Goal: Task Accomplishment & Management: Manage account settings

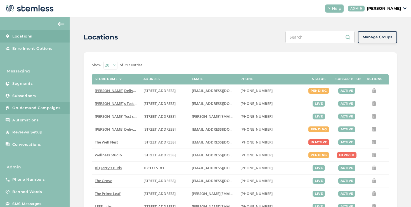
click at [50, 108] on span "On-demand Campaigns" at bounding box center [36, 108] width 48 height 6
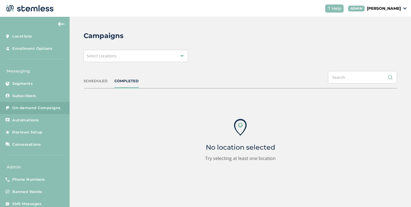
click at [122, 59] on div "Select Locations" at bounding box center [136, 56] width 105 height 12
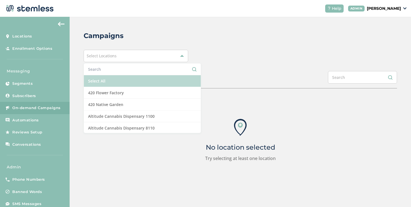
click at [108, 80] on li "Select All" at bounding box center [142, 81] width 117 height 12
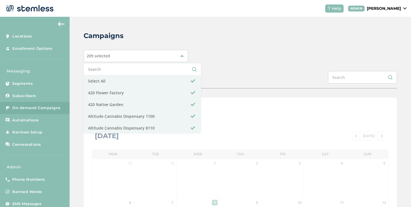
click at [214, 62] on div "209 selected Select All 420 Flower Factory 420 Native Garden Altitude Cannabis …" at bounding box center [240, 56] width 313 height 12
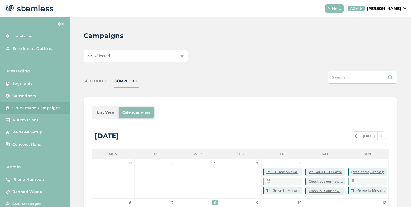
click at [112, 111] on li "List View" at bounding box center [105, 112] width 25 height 11
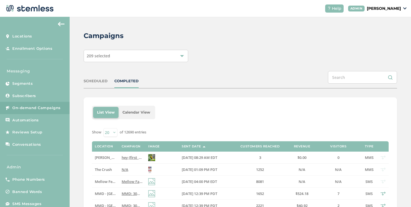
click at [115, 80] on div "COMPLETED" at bounding box center [126, 81] width 24 height 6
click at [121, 82] on div "COMPLETED" at bounding box center [126, 81] width 24 height 6
click at [140, 77] on div "SCHEDULED COMPLETED" at bounding box center [240, 79] width 313 height 17
click at [136, 79] on div "COMPLETED" at bounding box center [126, 81] width 24 height 6
click at [142, 109] on li "Calendar View" at bounding box center [137, 112] width 36 height 11
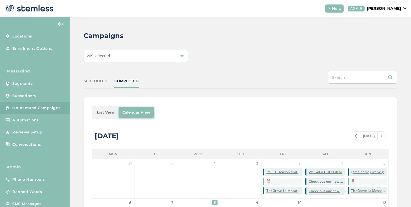
click at [104, 111] on li "List View" at bounding box center [105, 112] width 25 height 11
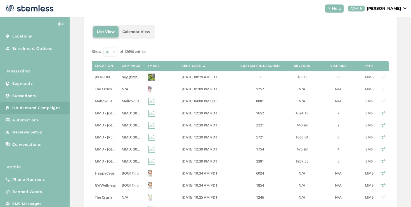
scroll to position [107, 0]
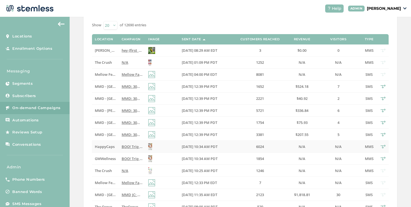
click at [119, 146] on td "BOO! Trip or treat with this [DATE] special from HappyCapsWellness. Access shop…" at bounding box center [132, 147] width 27 height 12
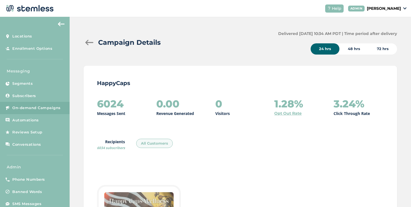
click at [89, 42] on div at bounding box center [89, 43] width 11 height 6
